Goal: Task Accomplishment & Management: Use online tool/utility

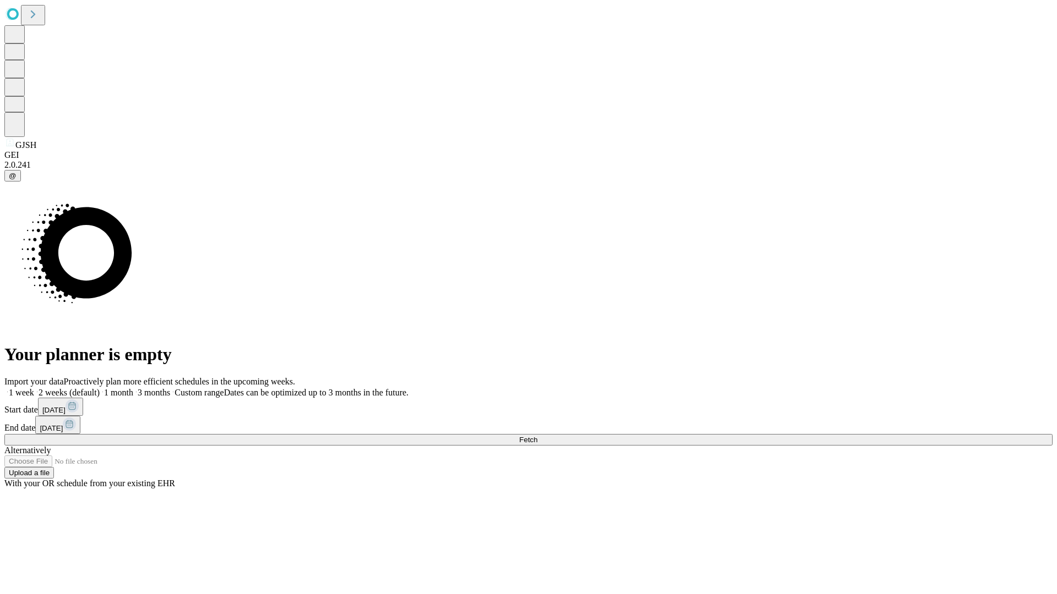
click at [537, 436] on span "Fetch" at bounding box center [528, 440] width 18 height 8
